Goal: Task Accomplishment & Management: Use online tool/utility

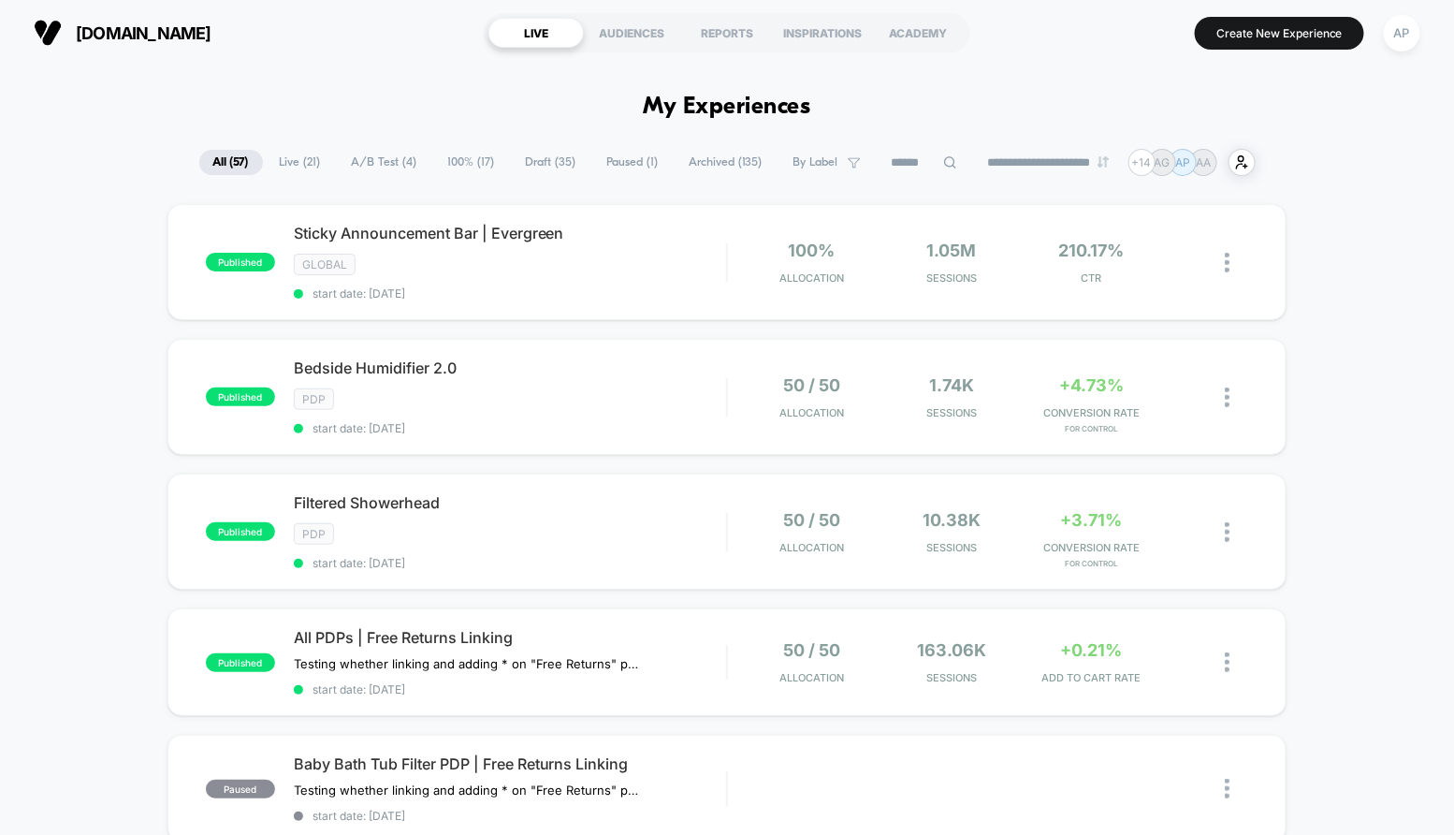
click at [387, 163] on span "A/B Test ( 4 )" at bounding box center [385, 162] width 94 height 25
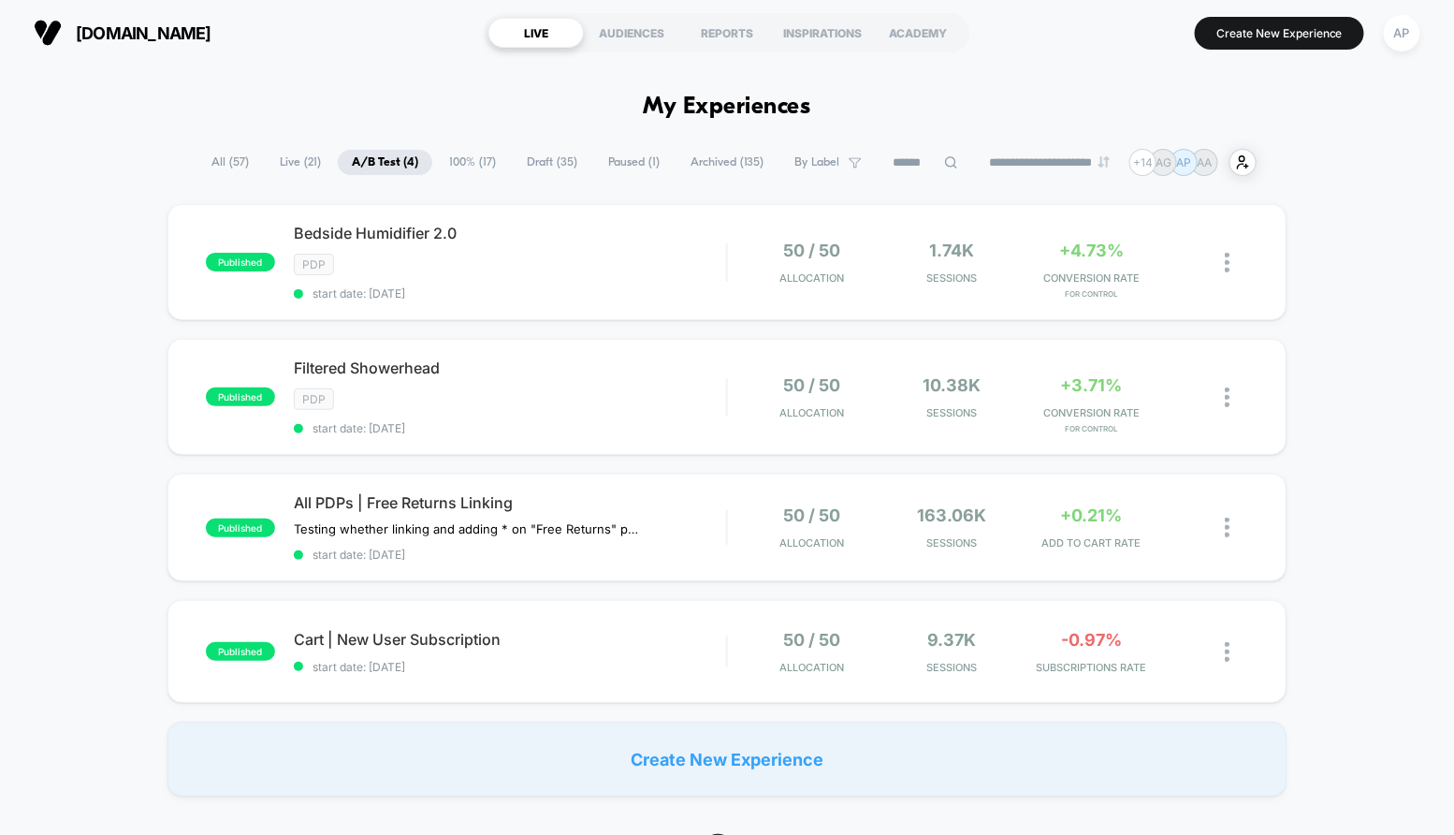
click at [467, 160] on span "100% ( 17 )" at bounding box center [472, 162] width 75 height 25
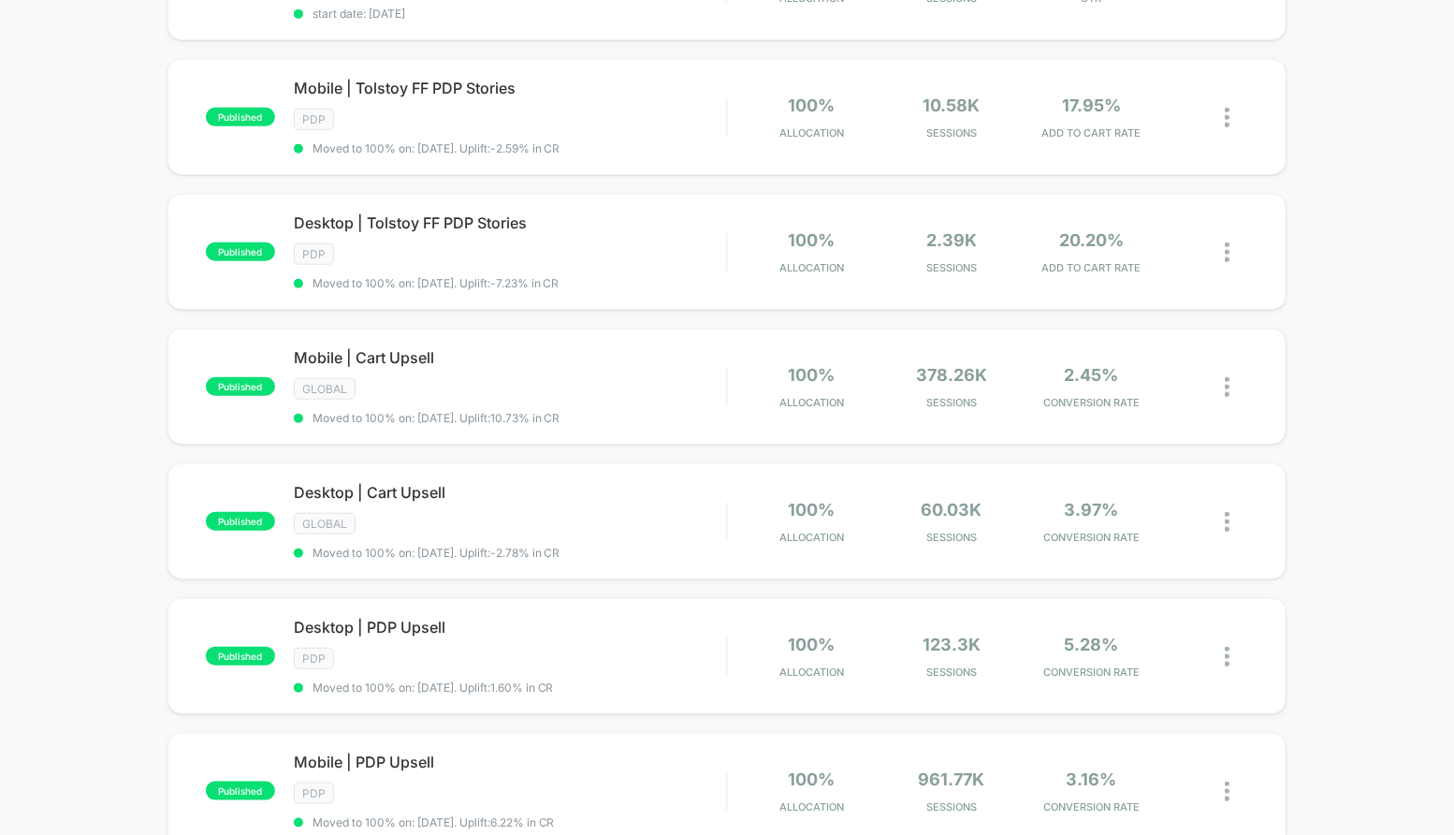
scroll to position [286, 0]
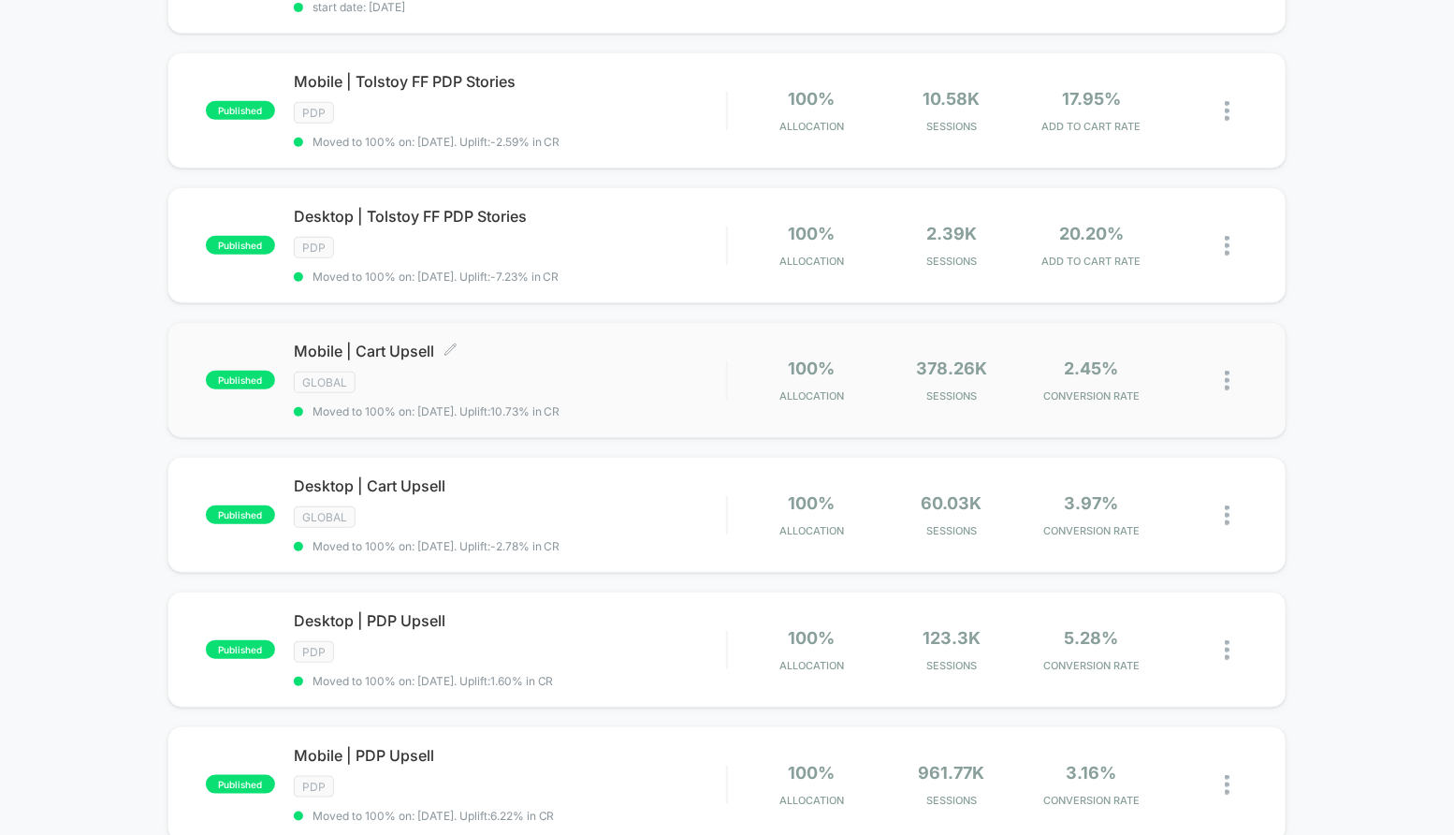
click at [544, 383] on div "GLOBAL" at bounding box center [510, 383] width 433 height 22
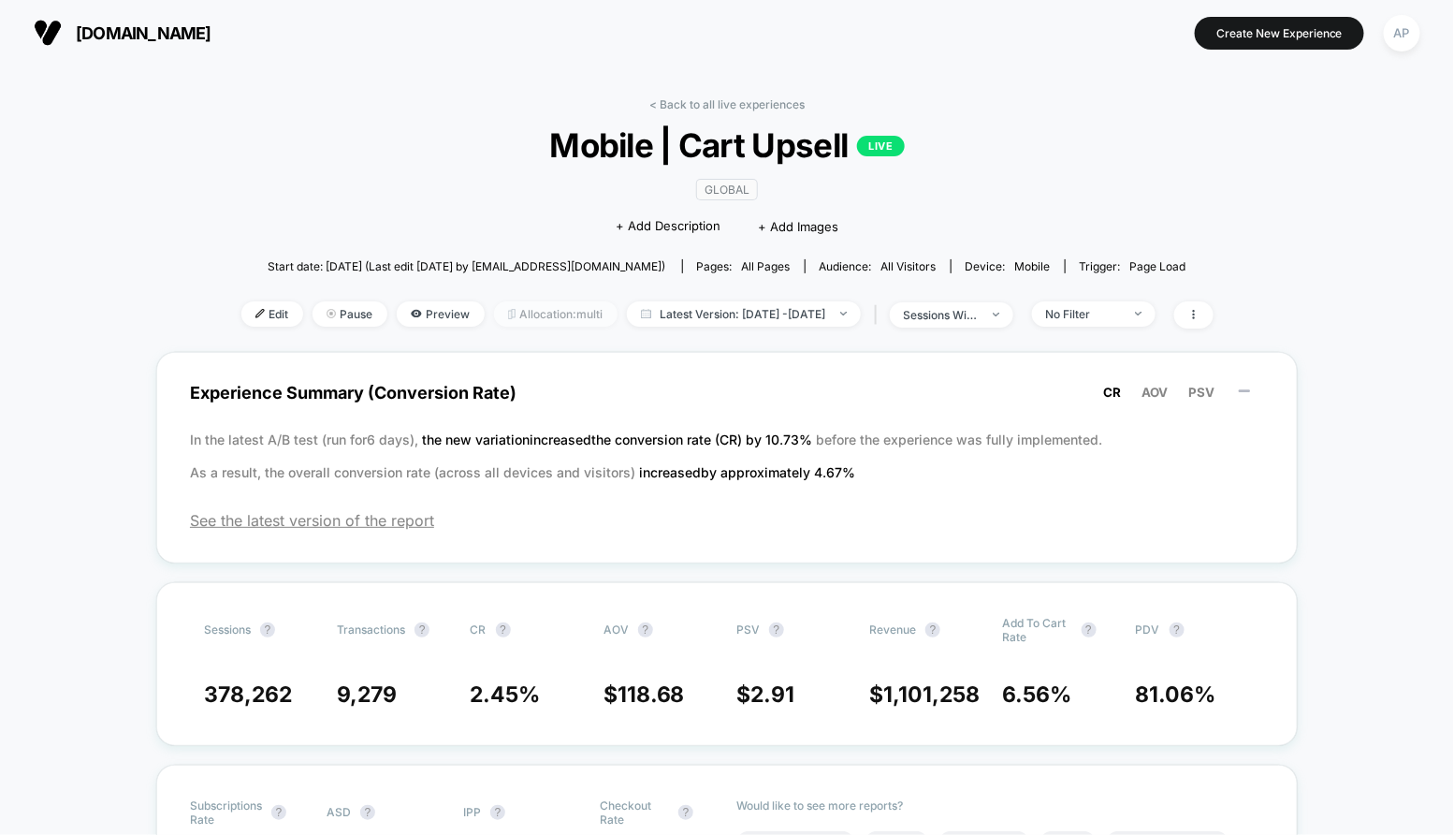
click at [538, 316] on span "Allocation: multi" at bounding box center [556, 313] width 124 height 25
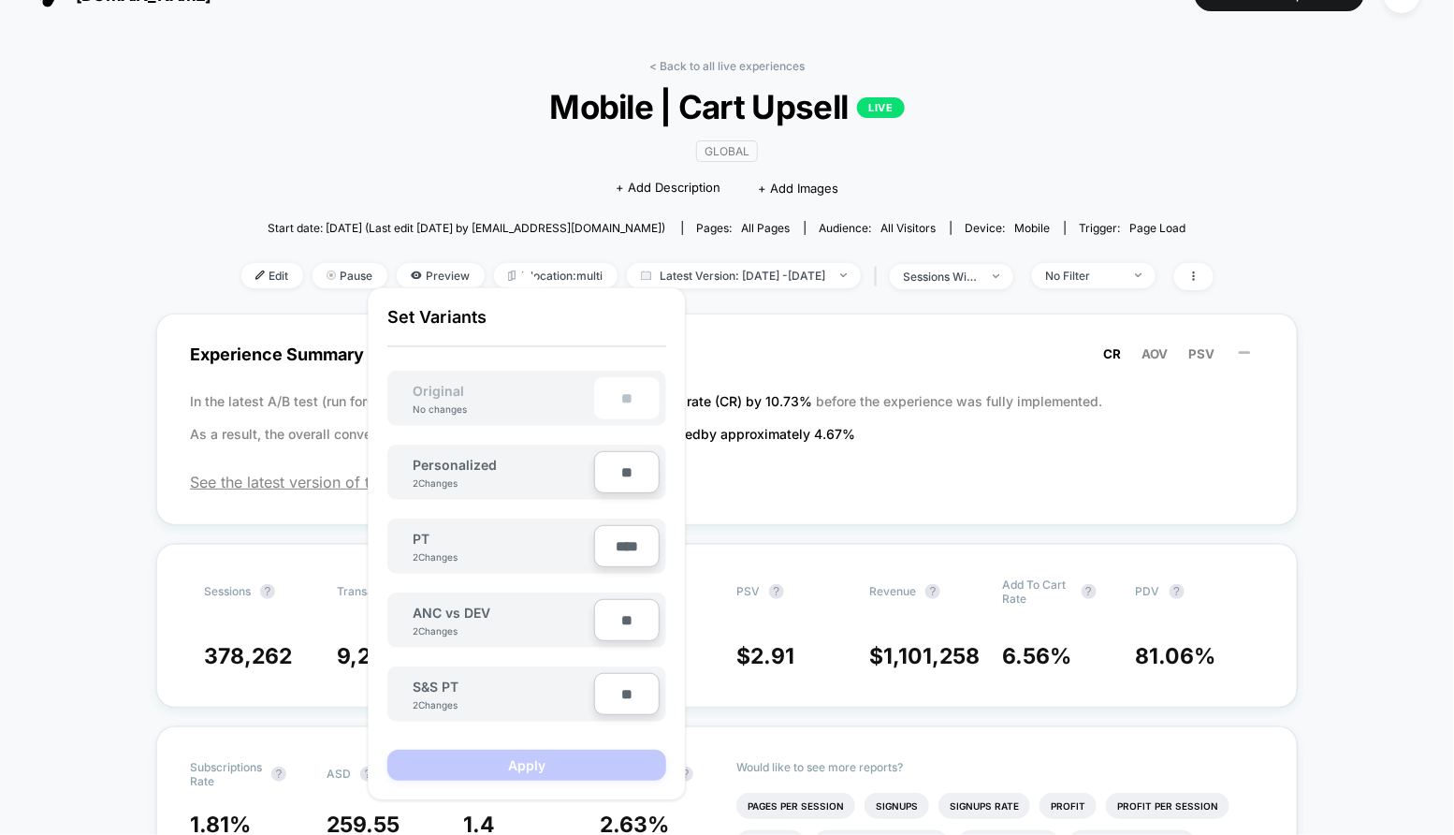
scroll to position [6, 0]
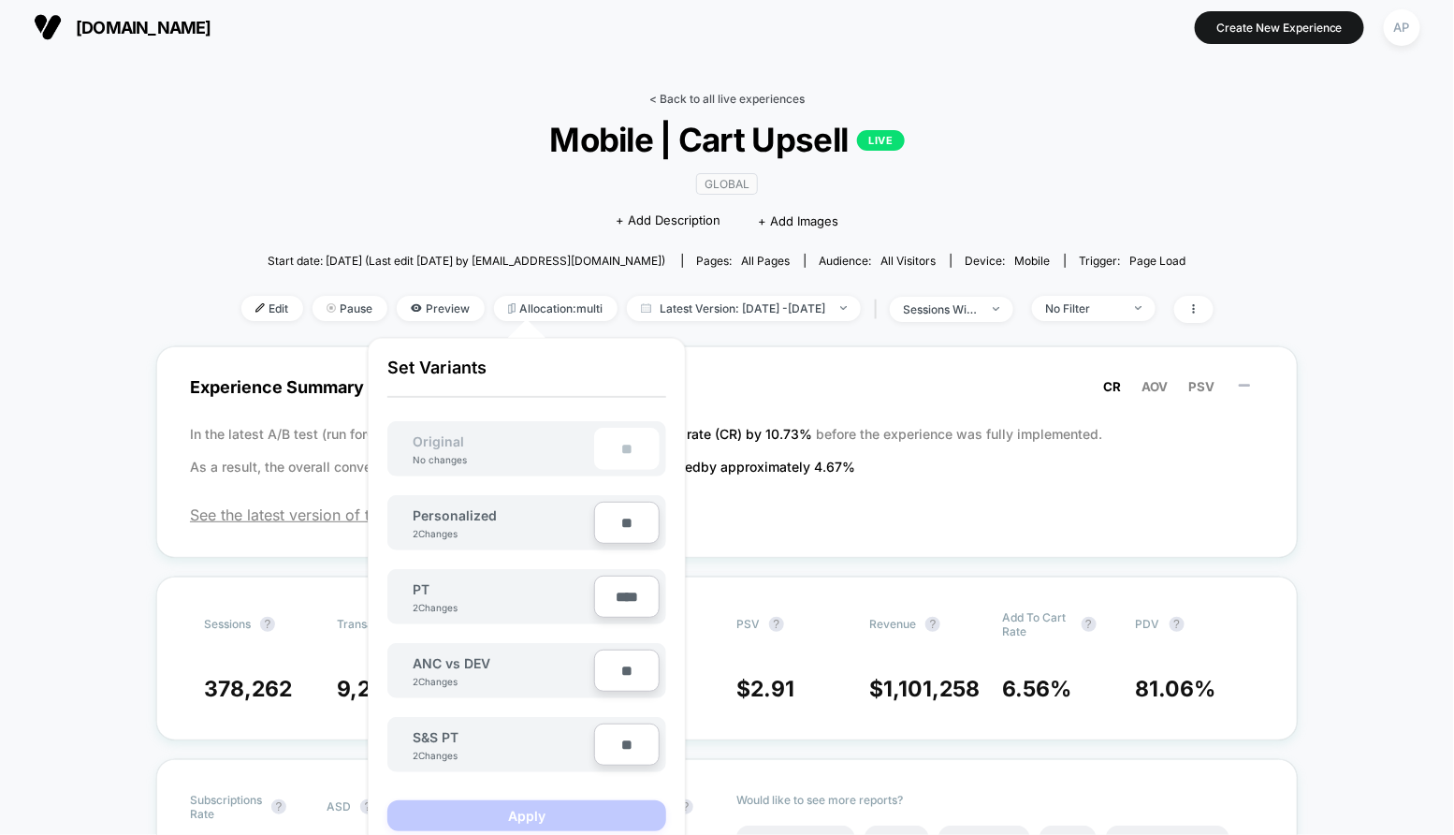
click at [707, 99] on link "< Back to all live experiences" at bounding box center [727, 99] width 155 height 14
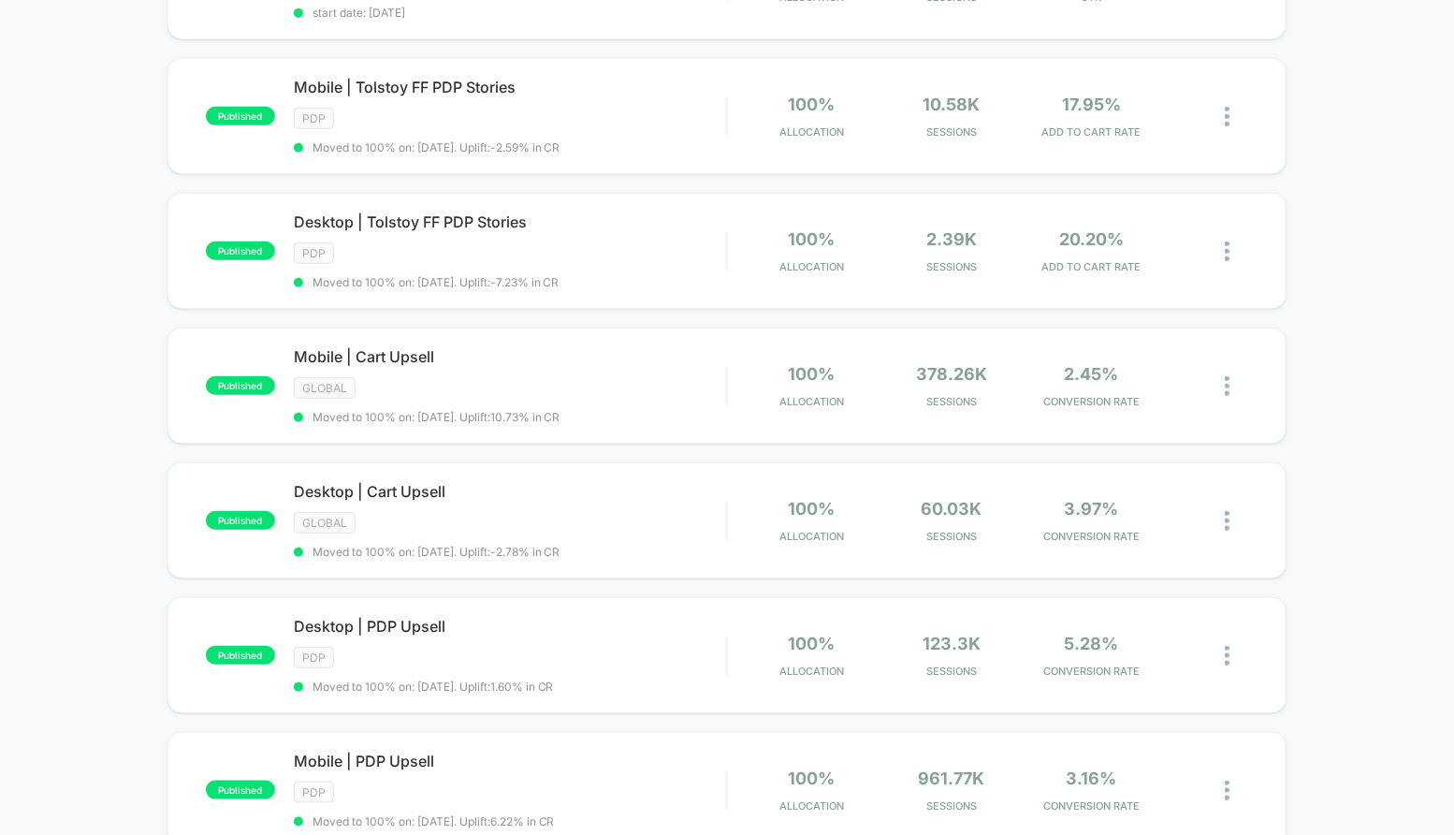
scroll to position [282, 0]
click at [562, 386] on div "GLOBAL" at bounding box center [510, 387] width 433 height 22
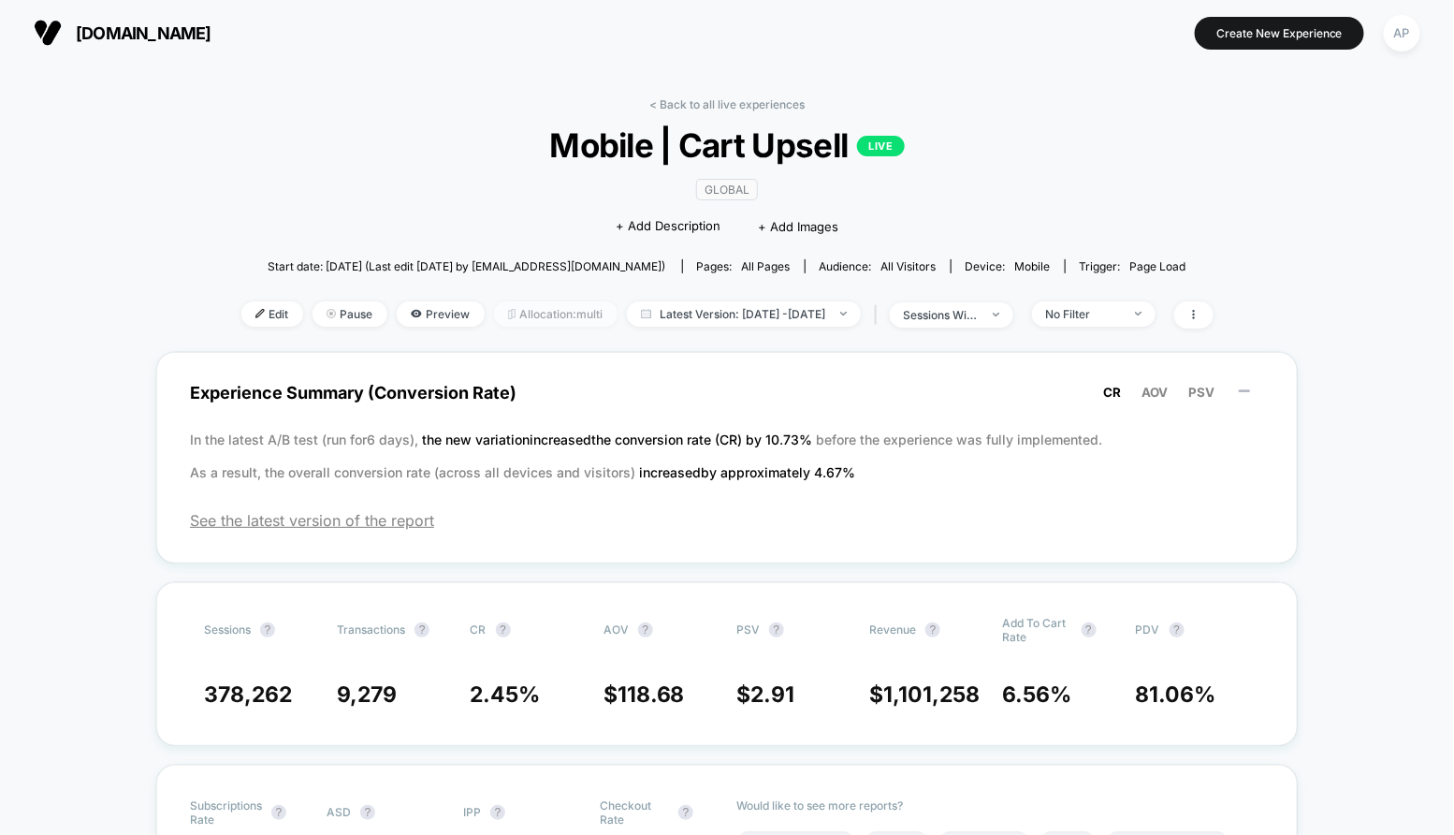
click at [539, 311] on span "Allocation: multi" at bounding box center [556, 313] width 124 height 25
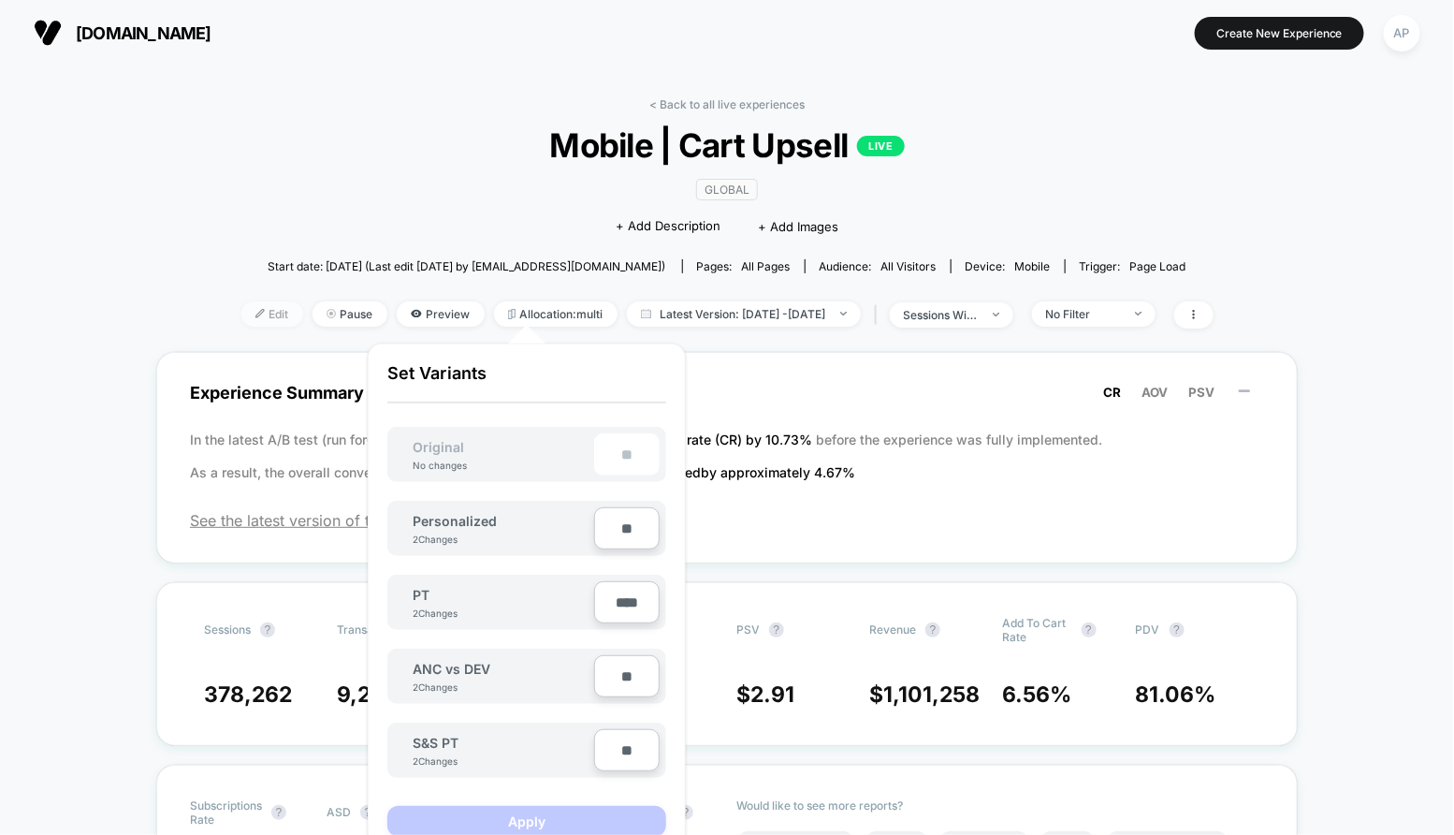
click at [241, 320] on span "Edit" at bounding box center [272, 313] width 62 height 25
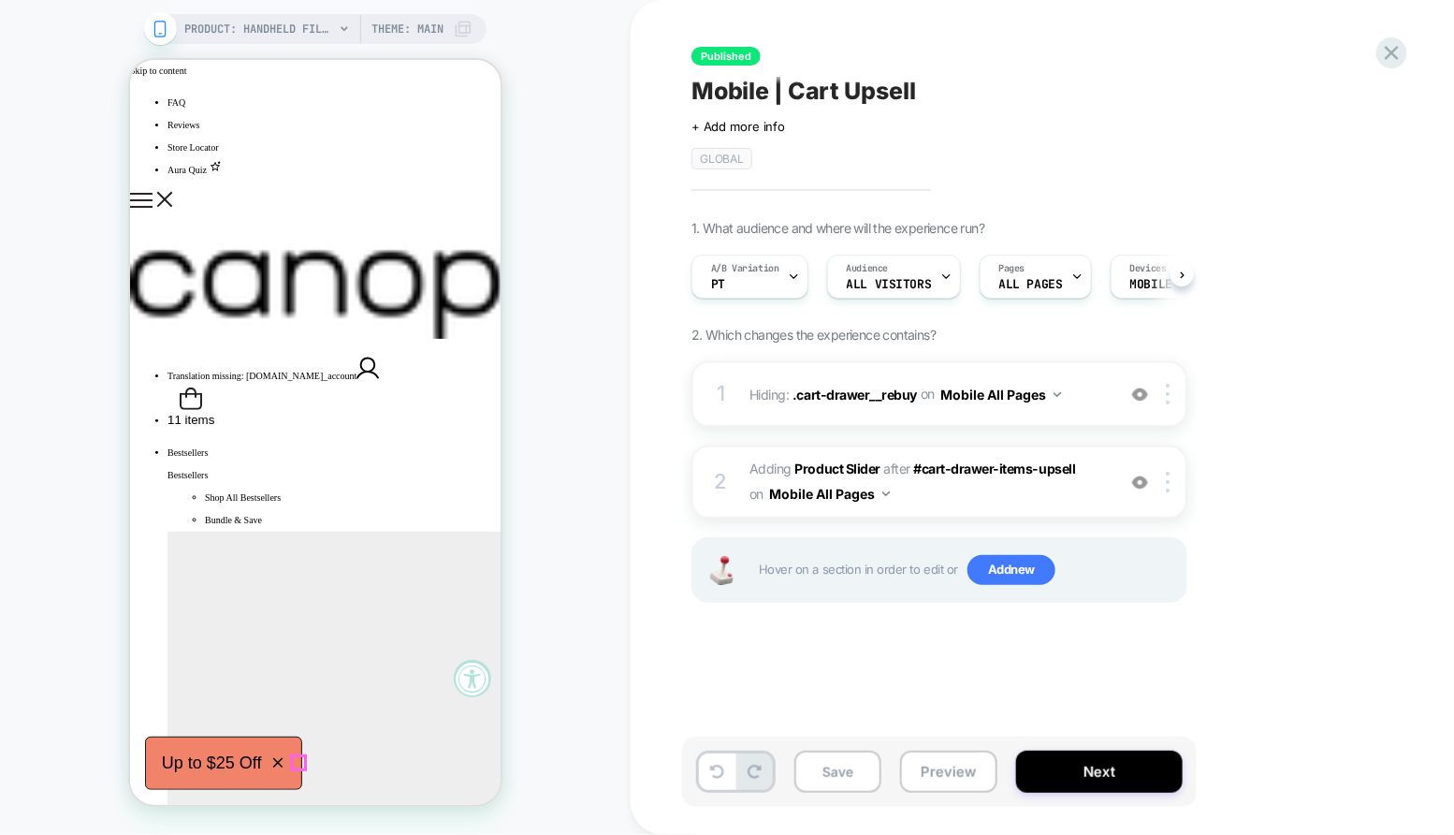
click at [285, 765] on icon "button" at bounding box center [277, 761] width 17 height 17
